Goal: Subscribe to service/newsletter

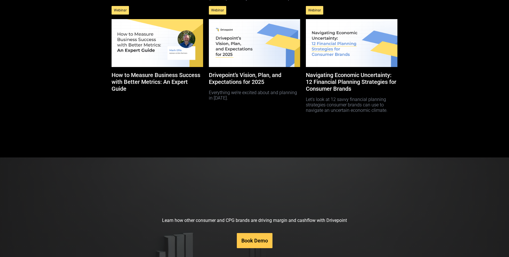
scroll to position [2709, 0]
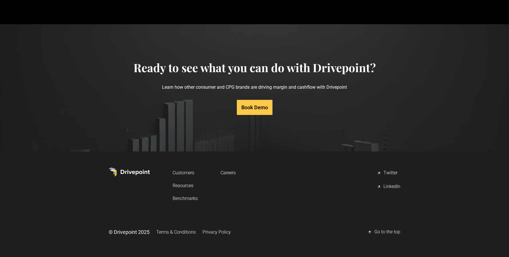
click at [386, 232] on div "Go to the top" at bounding box center [387, 232] width 26 height 7
click at [189, 186] on link "Resources" at bounding box center [185, 185] width 25 height 11
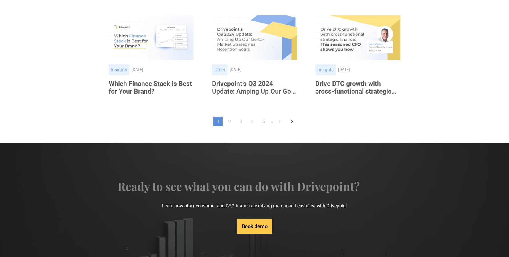
scroll to position [394, 0]
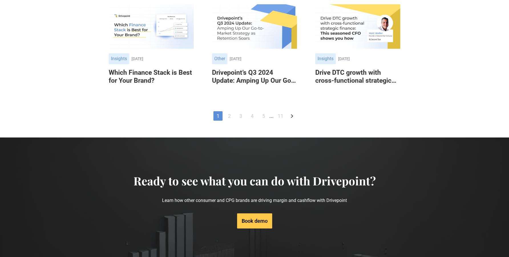
click at [279, 118] on link "11" at bounding box center [280, 115] width 11 height 9
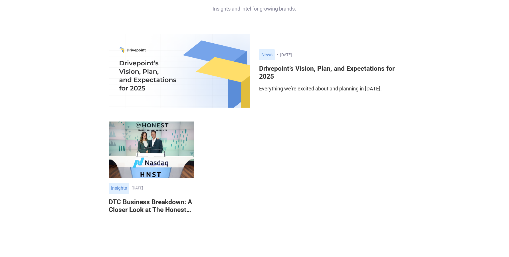
scroll to position [42, 0]
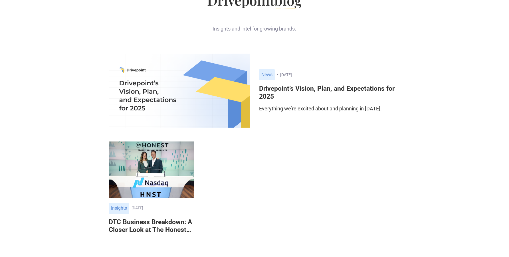
click at [268, 93] on h6 "Drivepoint’s Vision, Plan, and Expectations for 2025" at bounding box center [329, 93] width 141 height 16
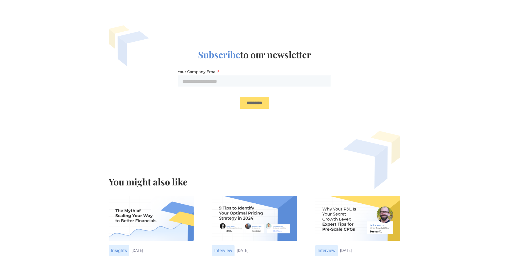
scroll to position [899, 0]
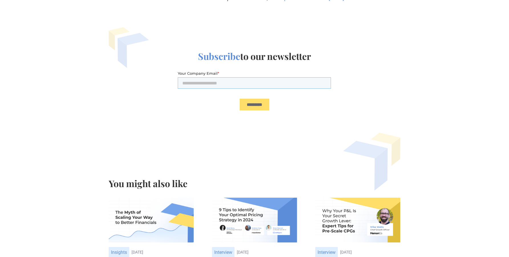
click at [264, 86] on input "Your Company Email *" at bounding box center [254, 82] width 153 height 11
type input "*"
type input "**********"
click at [267, 105] on input "*********" at bounding box center [255, 105] width 30 height 12
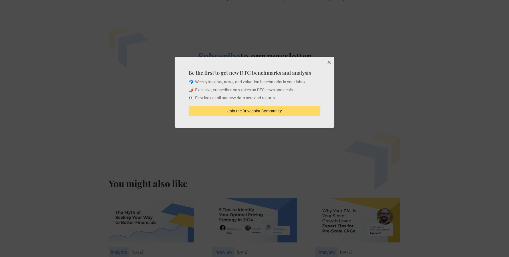
click at [329, 62] on button "Close" at bounding box center [328, 62] width 11 height 11
